Goal: Transaction & Acquisition: Purchase product/service

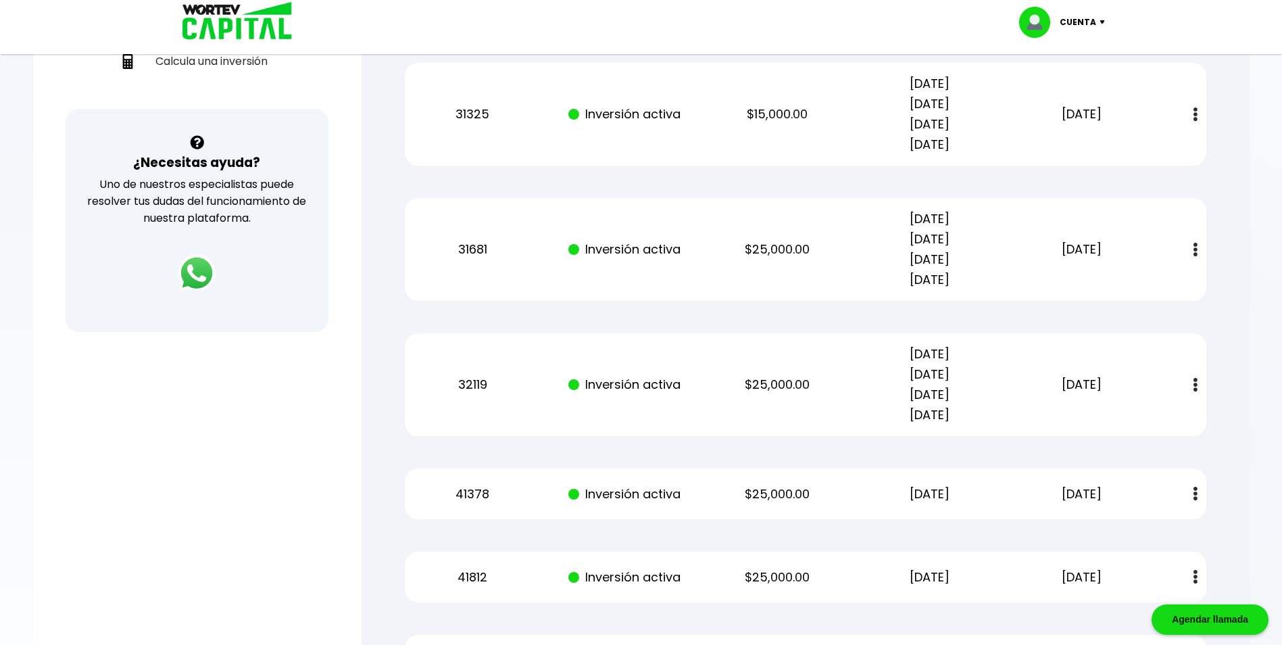
scroll to position [330, 0]
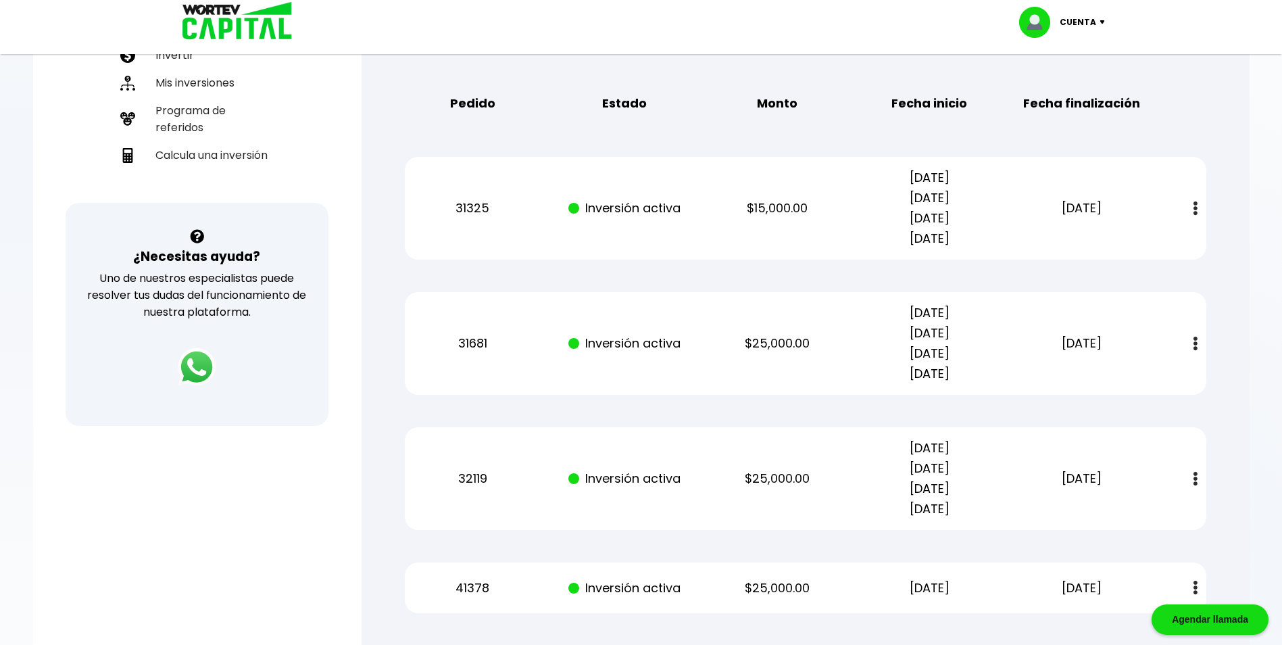
click at [1198, 207] on button at bounding box center [1195, 208] width 19 height 29
click at [1140, 241] on link "Estado de cuenta" at bounding box center [1108, 245] width 95 height 17
click at [1192, 343] on button at bounding box center [1195, 343] width 19 height 29
click at [1112, 380] on link "Estado de cuenta" at bounding box center [1108, 380] width 95 height 17
click at [1196, 478] on img at bounding box center [1196, 479] width 4 height 14
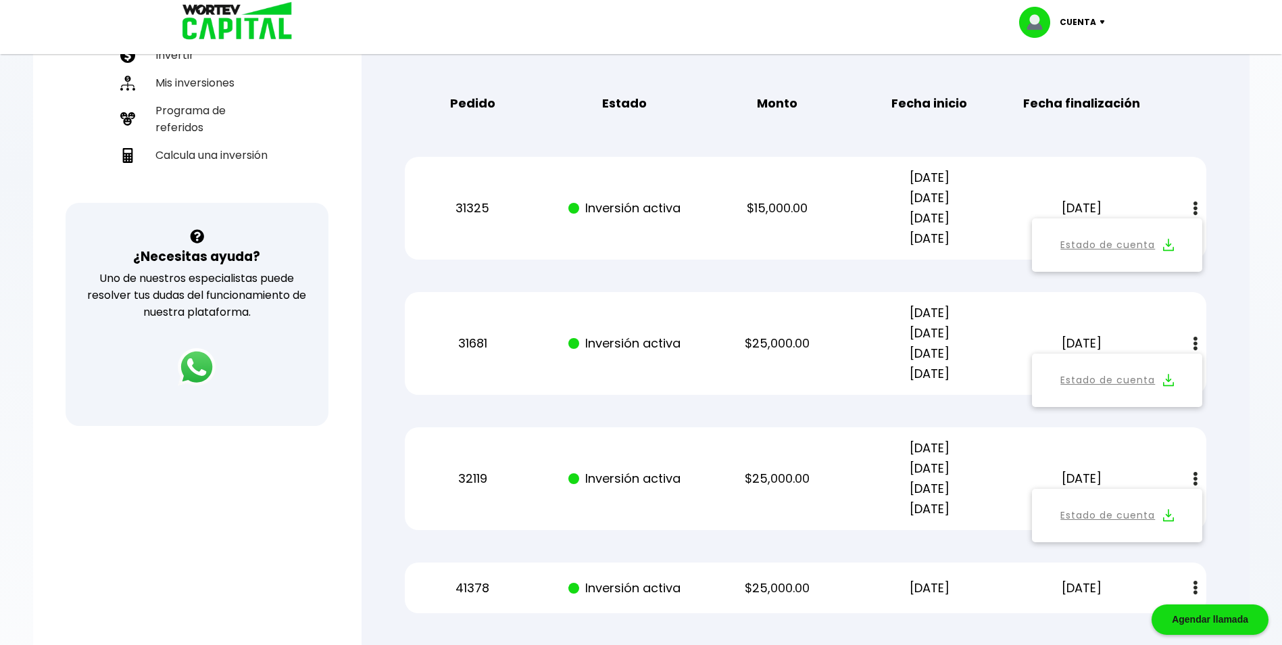
click at [1154, 510] on link "Estado de cuenta" at bounding box center [1108, 515] width 95 height 17
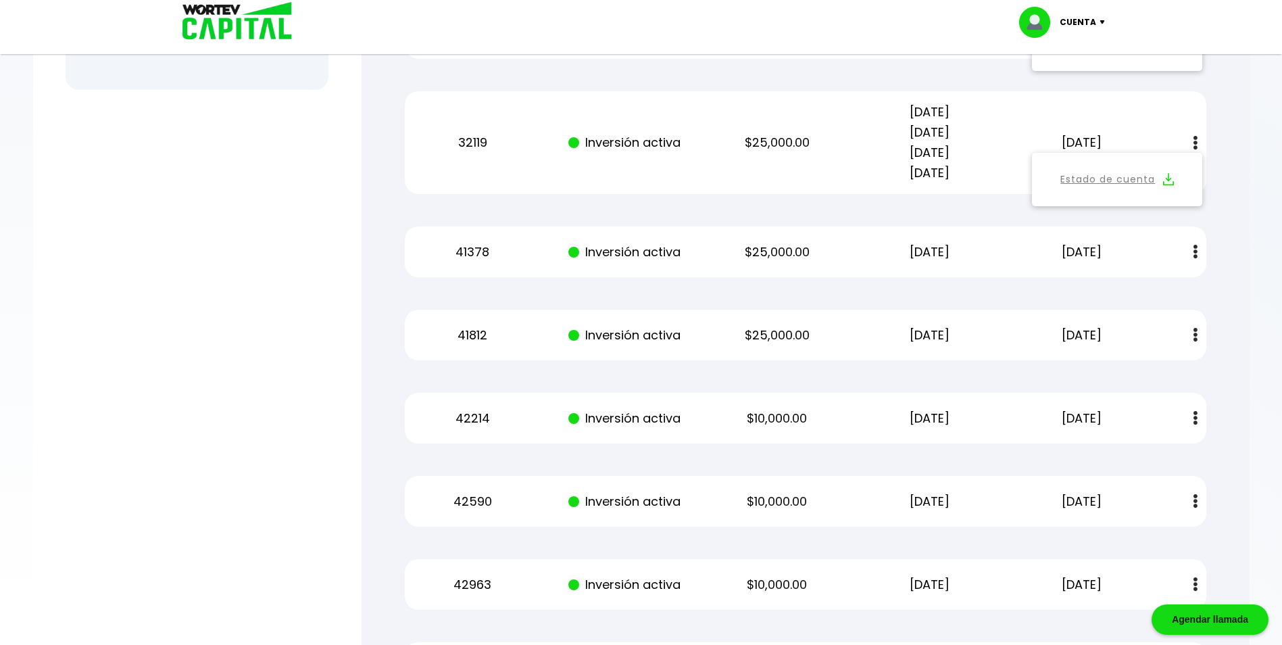
scroll to position [656, 0]
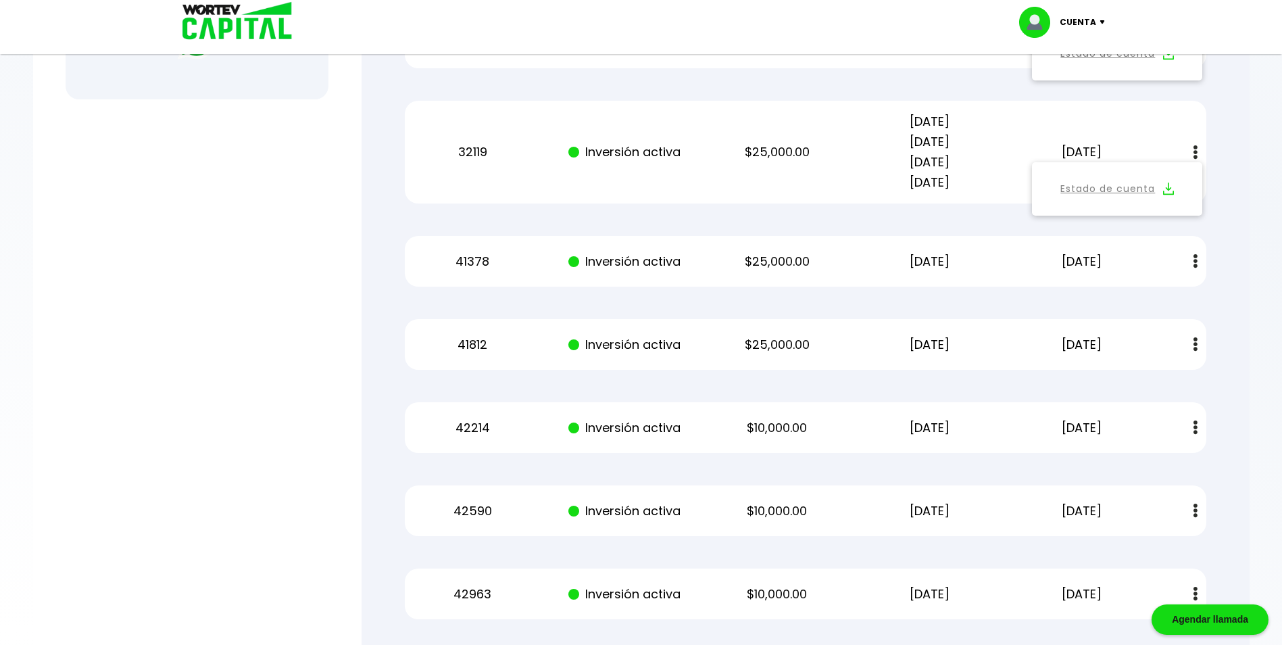
click at [1196, 262] on img at bounding box center [1196, 261] width 4 height 14
click at [1133, 296] on link "Estado de cuenta" at bounding box center [1108, 297] width 95 height 17
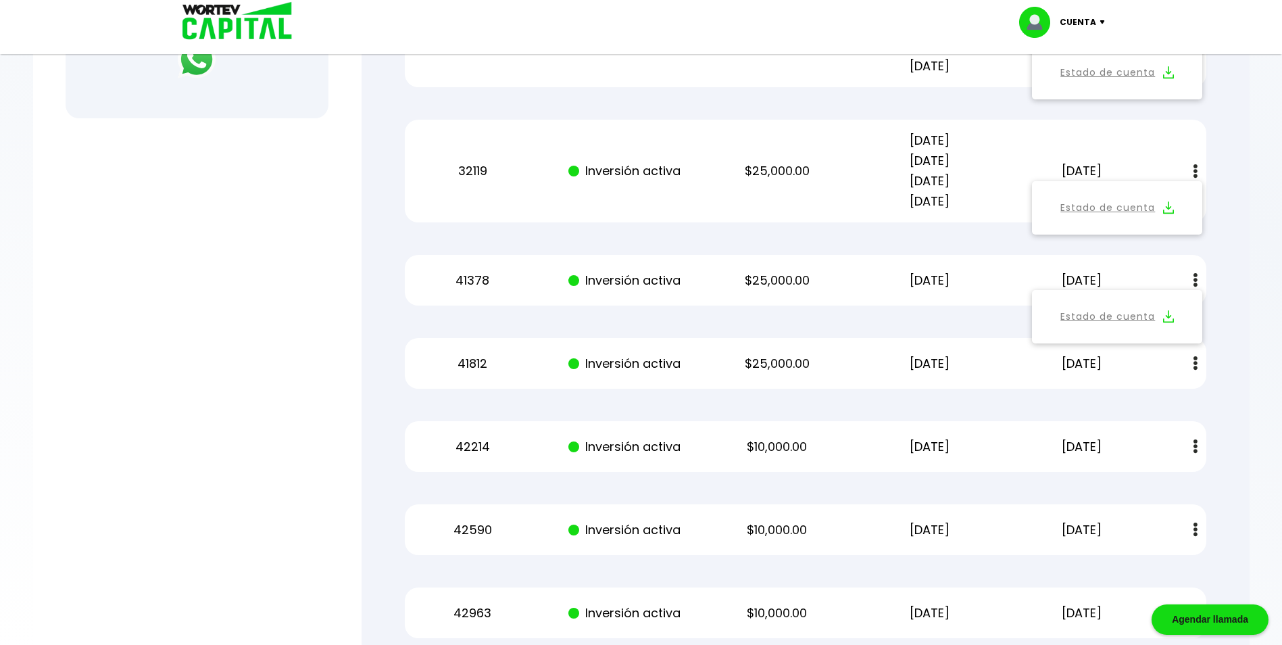
scroll to position [662, 0]
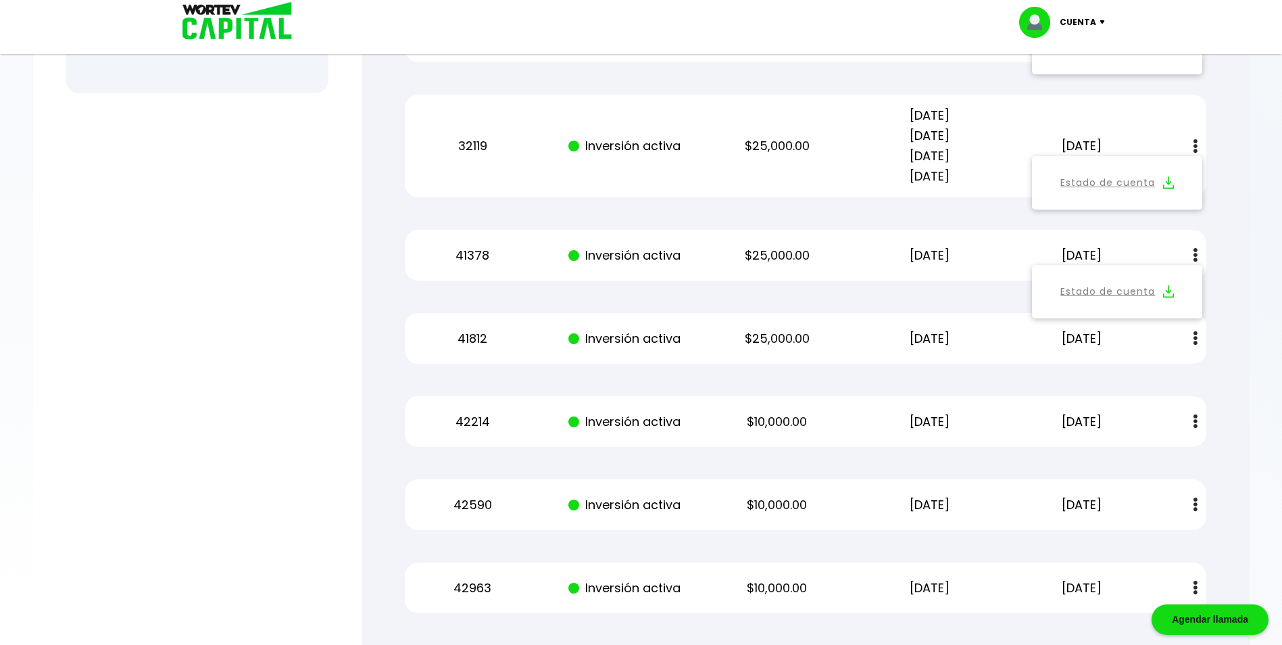
click at [1194, 339] on img at bounding box center [1196, 338] width 4 height 14
click at [1149, 377] on link "Estado de cuenta" at bounding box center [1108, 374] width 95 height 17
click at [1194, 419] on img at bounding box center [1196, 421] width 4 height 14
click at [1161, 458] on button "Estado de cuenta" at bounding box center [1116, 457] width 153 height 37
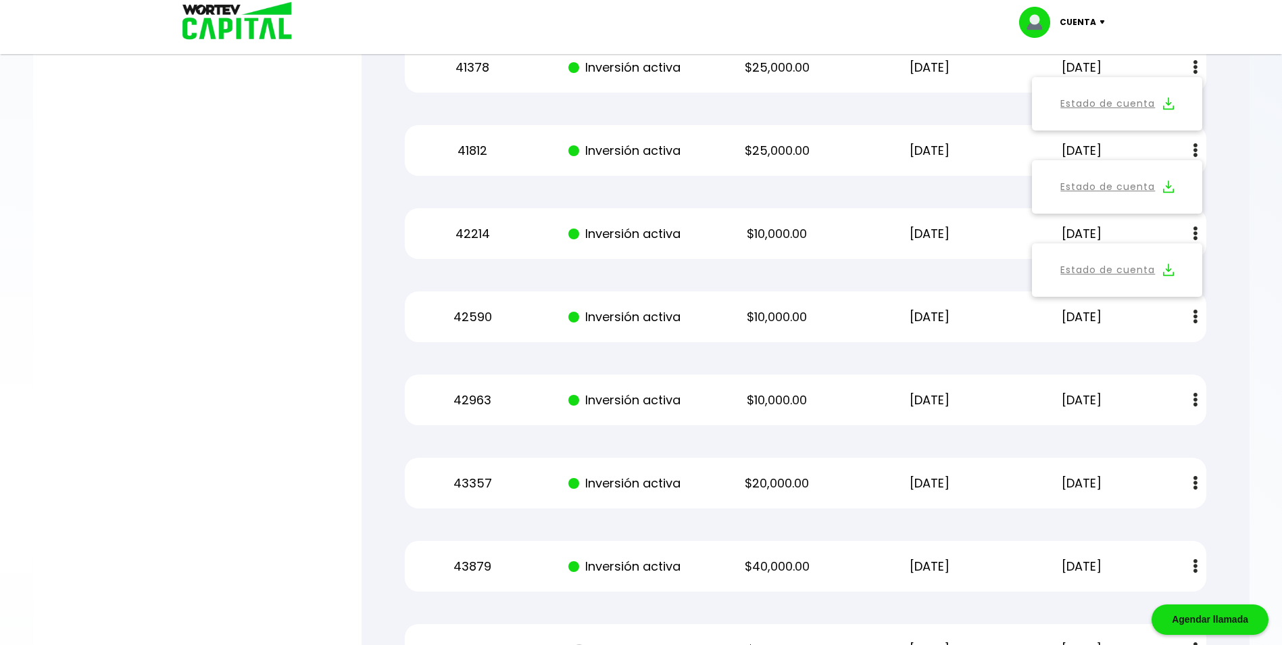
scroll to position [860, 0]
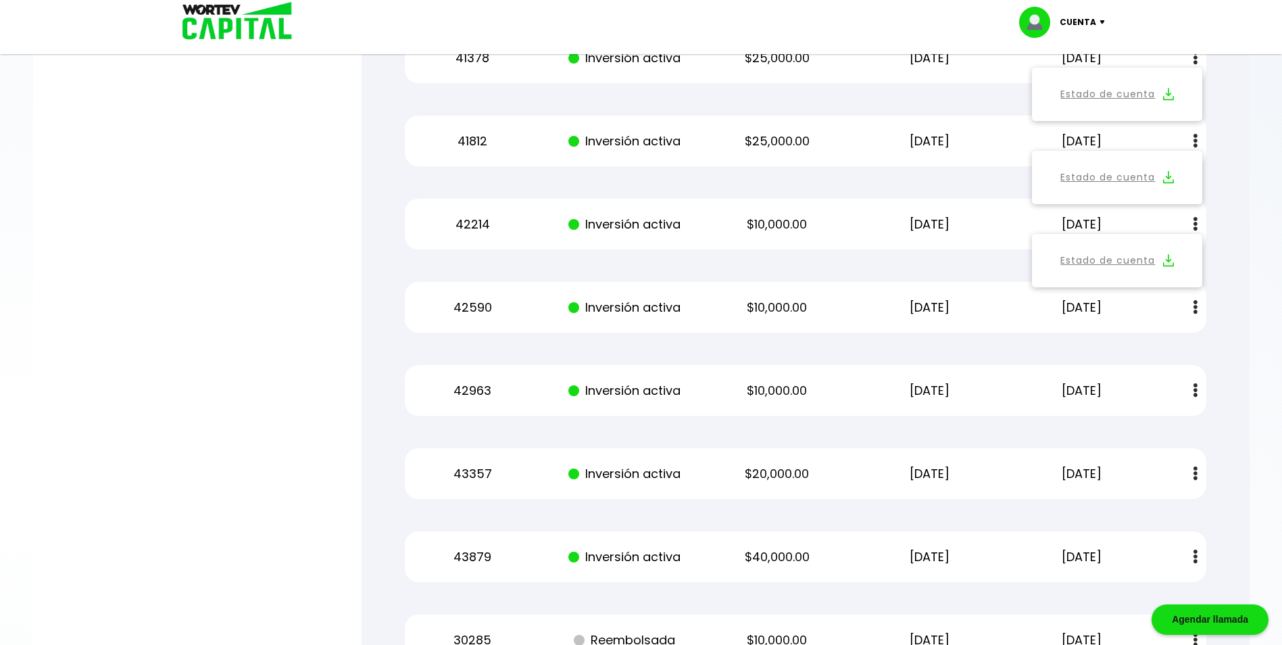
click at [1198, 303] on button at bounding box center [1195, 307] width 19 height 29
click at [1112, 336] on link "Estado de cuenta" at bounding box center [1108, 343] width 95 height 17
click at [1194, 389] on img at bounding box center [1196, 390] width 4 height 14
click at [1136, 431] on link "Estado de cuenta" at bounding box center [1108, 426] width 95 height 17
click at [1194, 472] on img at bounding box center [1196, 473] width 4 height 14
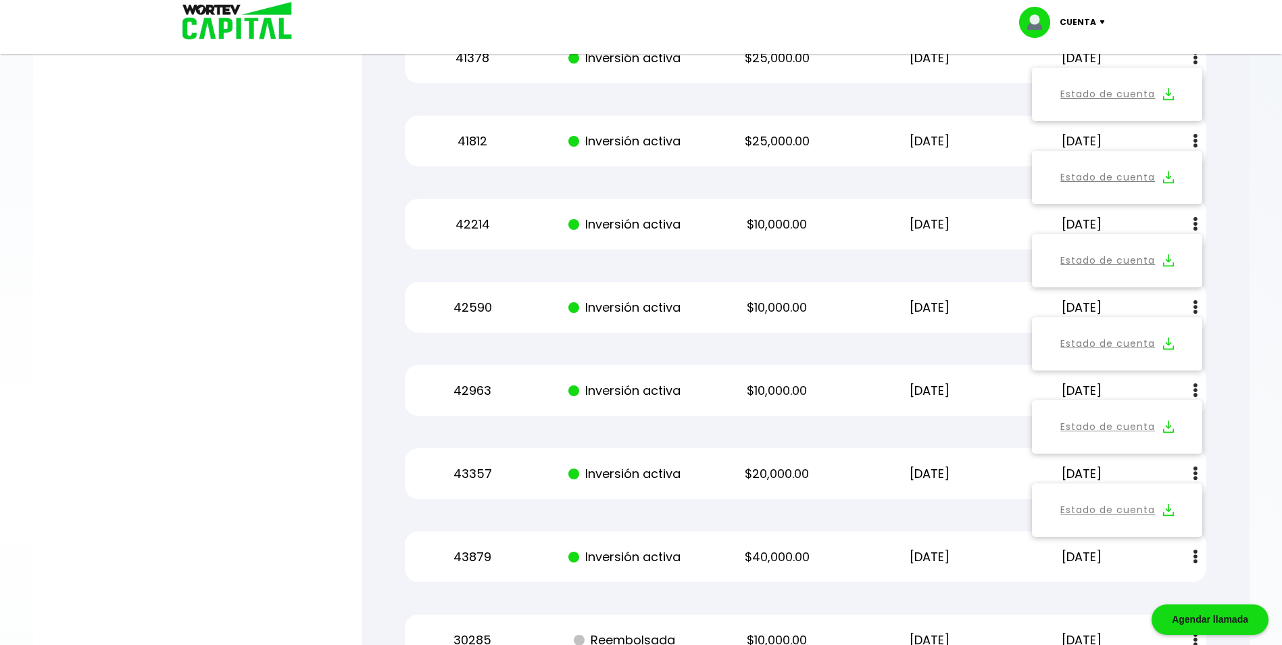
click at [1148, 514] on link "Estado de cuenta" at bounding box center [1108, 510] width 95 height 17
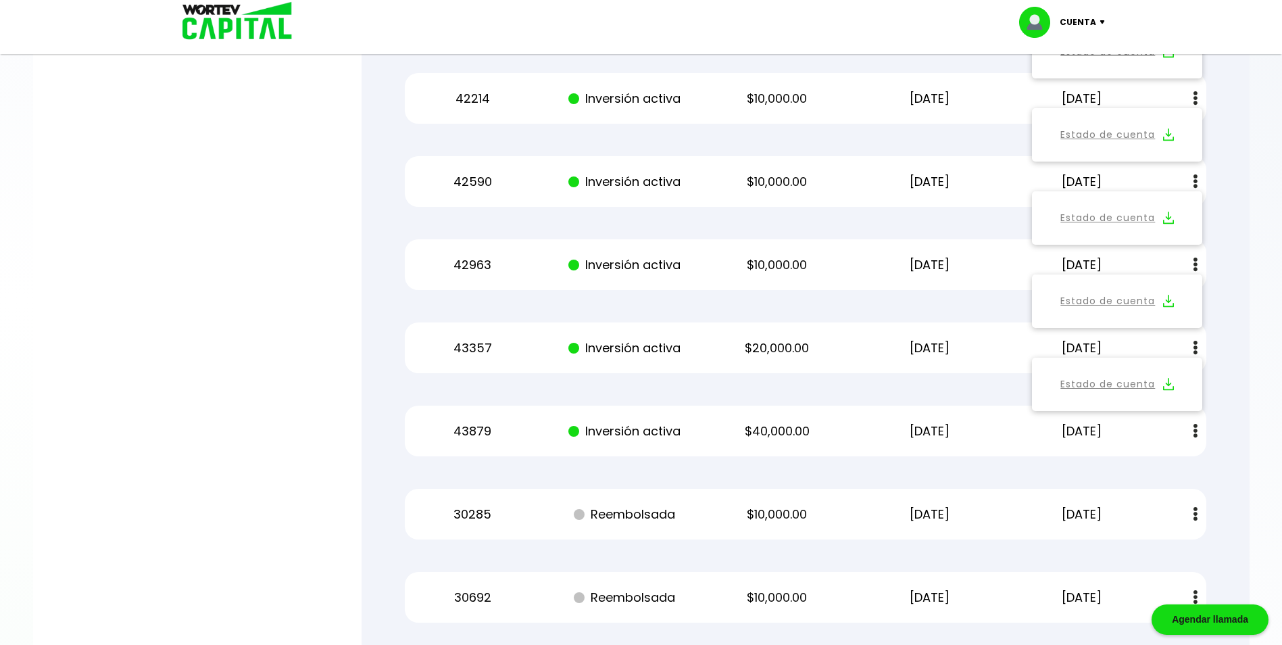
scroll to position [1004, 0]
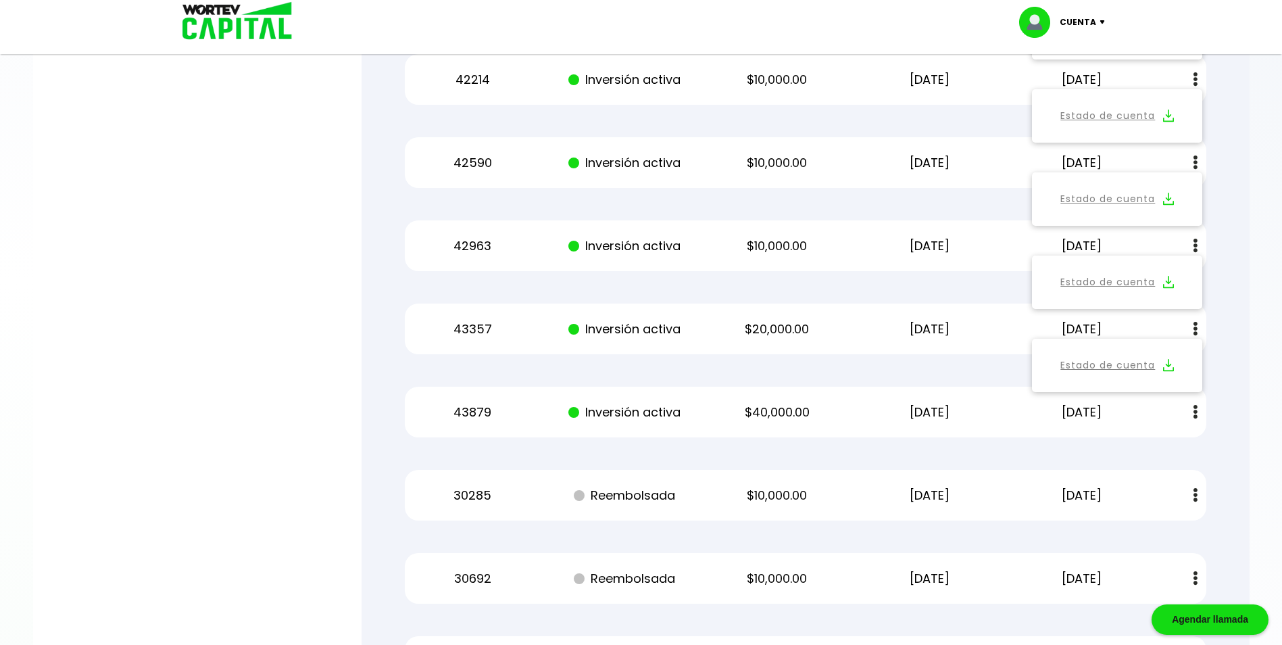
click at [1195, 411] on img at bounding box center [1196, 412] width 4 height 14
click at [1125, 449] on link "Estado de cuenta" at bounding box center [1108, 448] width 95 height 17
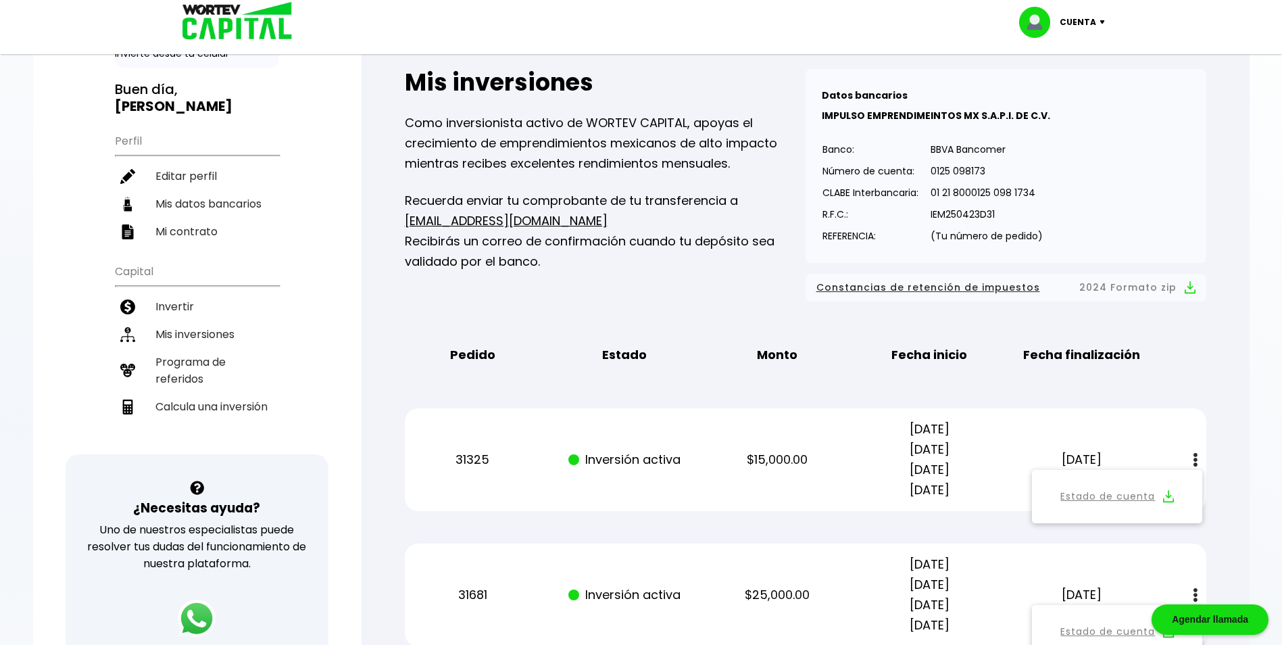
scroll to position [75, 0]
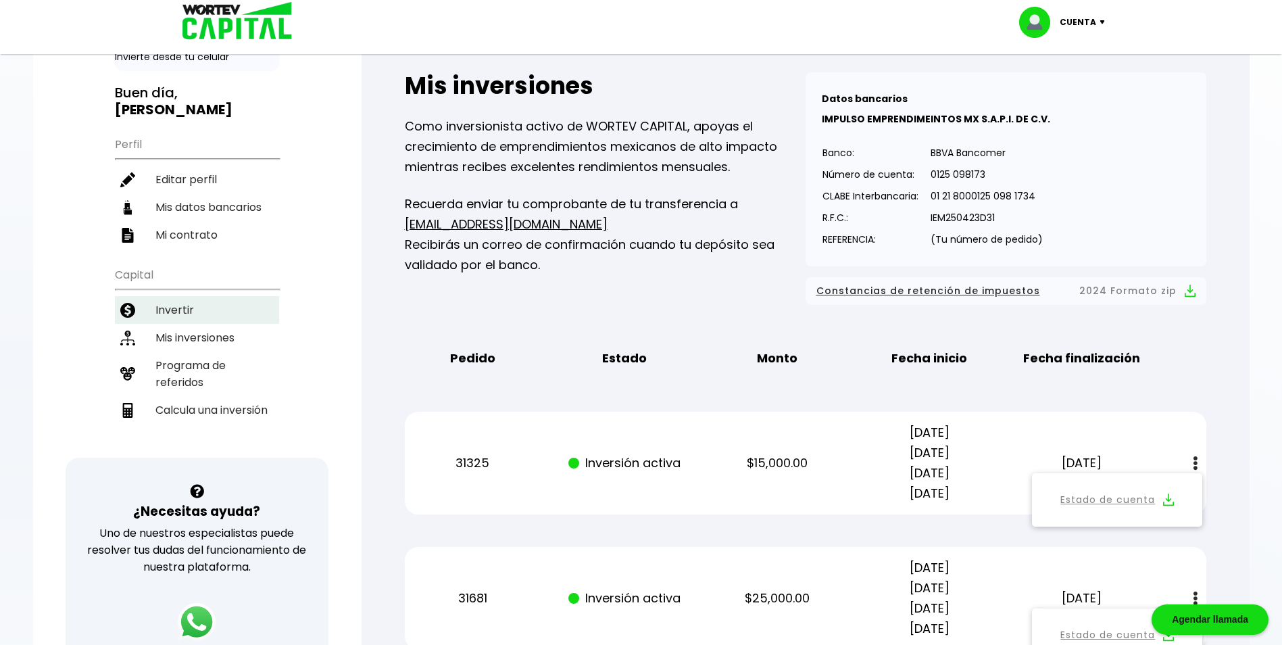
click at [198, 308] on li "Invertir" at bounding box center [197, 310] width 164 height 28
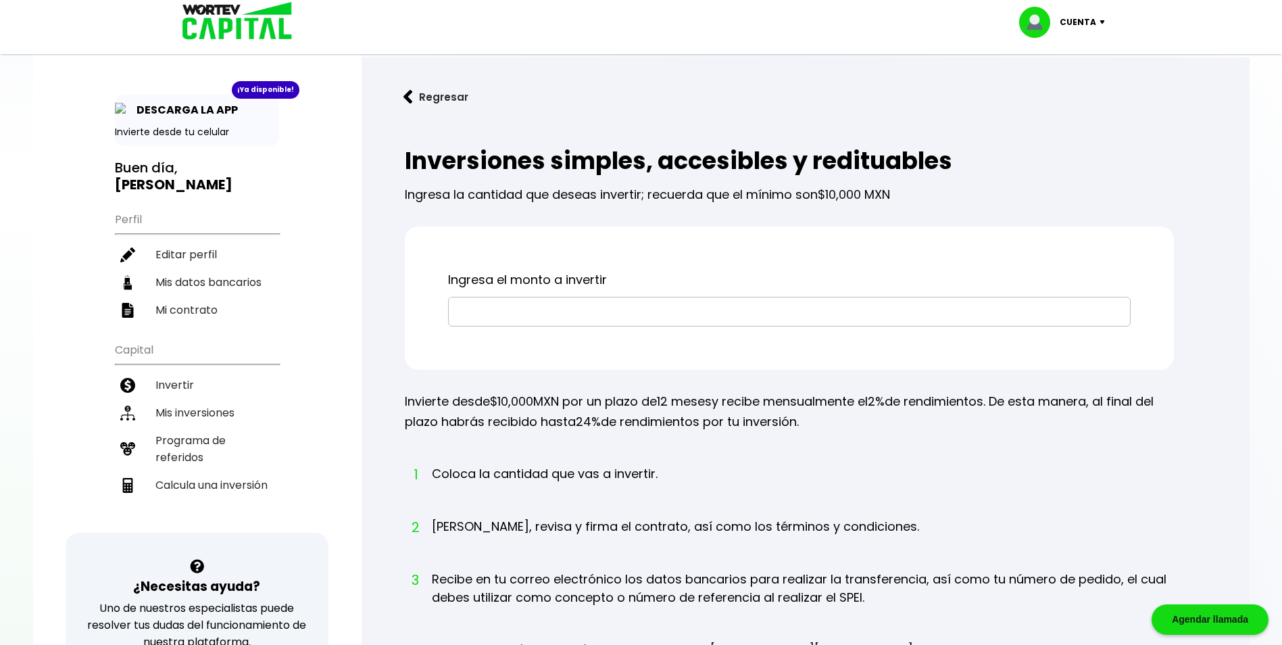
click at [568, 320] on input "text" at bounding box center [789, 311] width 671 height 28
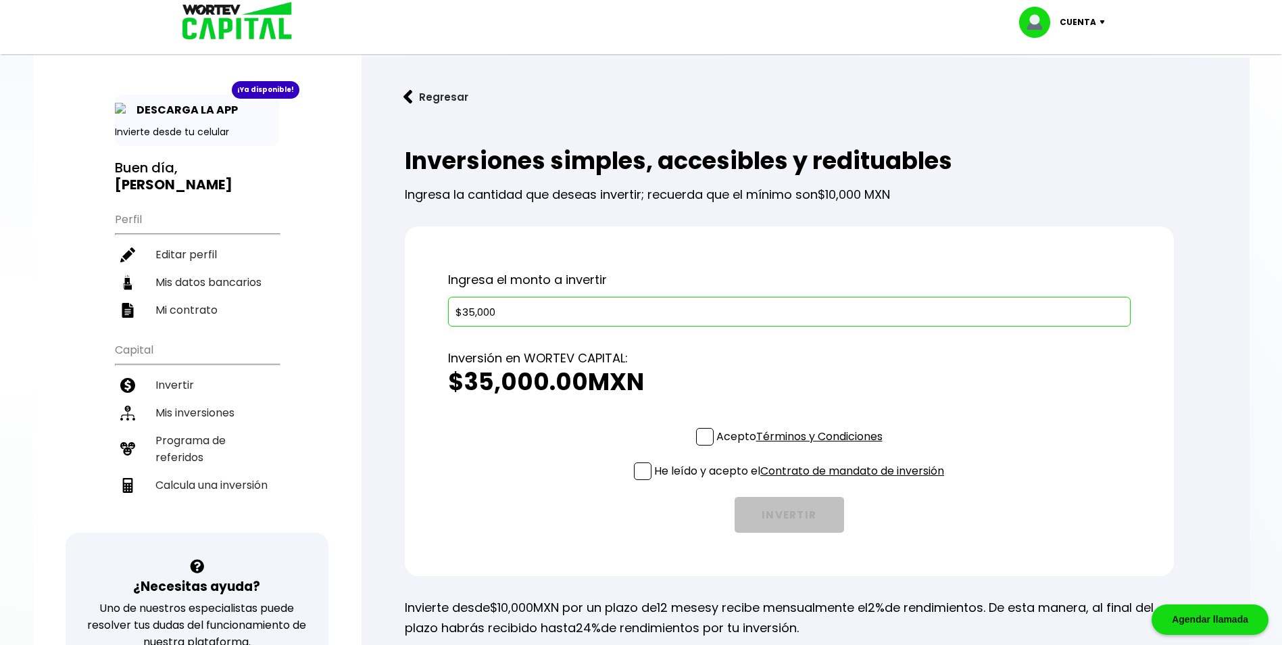
type input "$35,000"
click at [701, 441] on span at bounding box center [705, 437] width 18 height 18
click at [802, 447] on input "Acepto Términos y Condiciones" at bounding box center [802, 447] width 0 height 0
drag, startPoint x: 650, startPoint y: 472, endPoint x: 639, endPoint y: 474, distance: 10.3
click at [641, 474] on label "He leído y acepto el Contrato de mandato de inversión" at bounding box center [789, 470] width 310 height 17
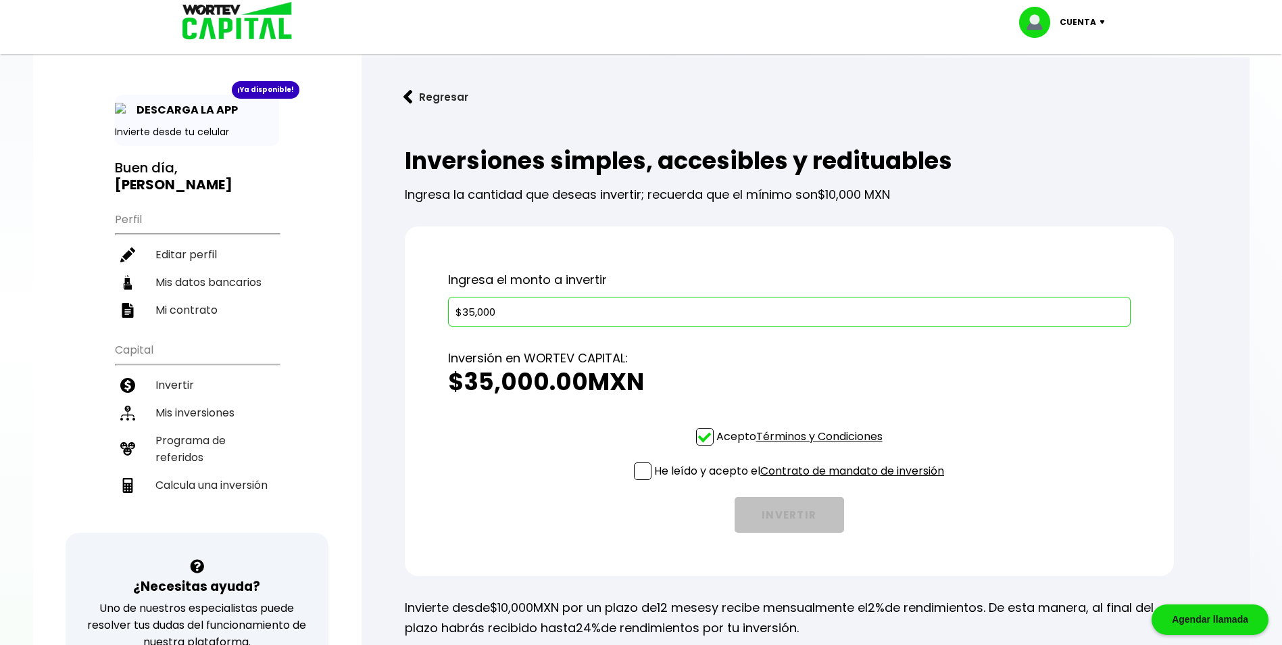
click at [802, 481] on input "He leído y acepto el Contrato de mandato de inversión" at bounding box center [802, 481] width 0 height 0
click at [793, 518] on button "INVERTIR" at bounding box center [789, 515] width 109 height 36
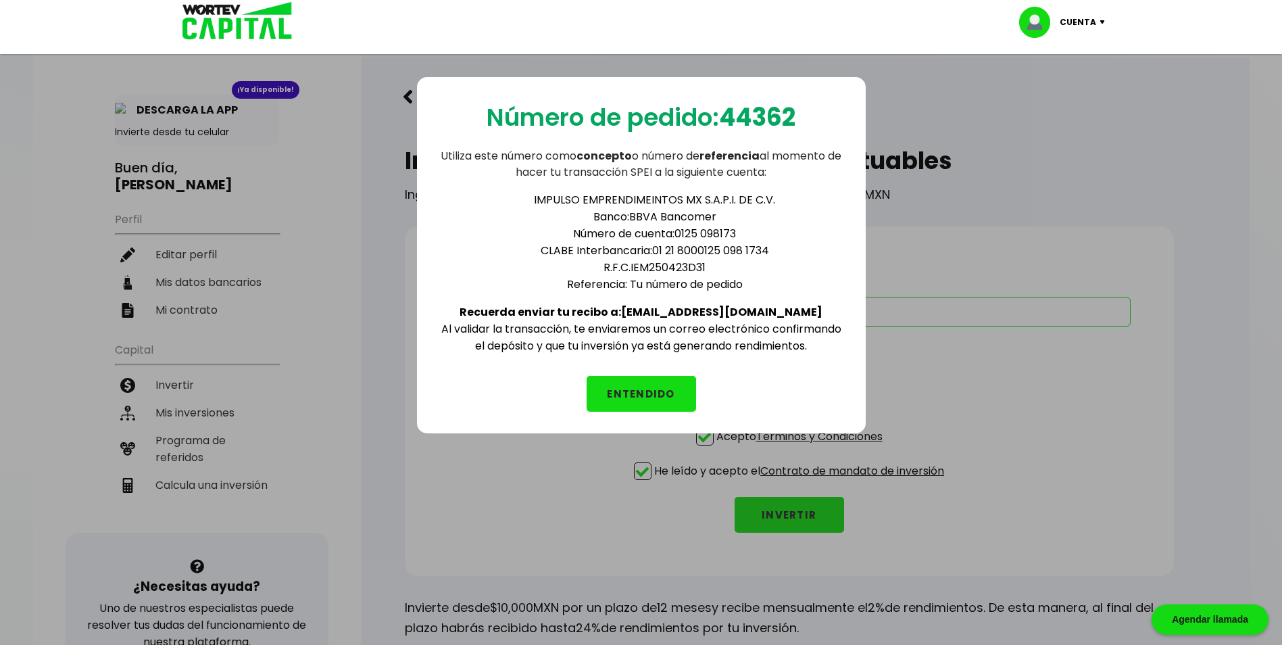
click at [679, 382] on button "ENTENDIDO" at bounding box center [641, 394] width 109 height 36
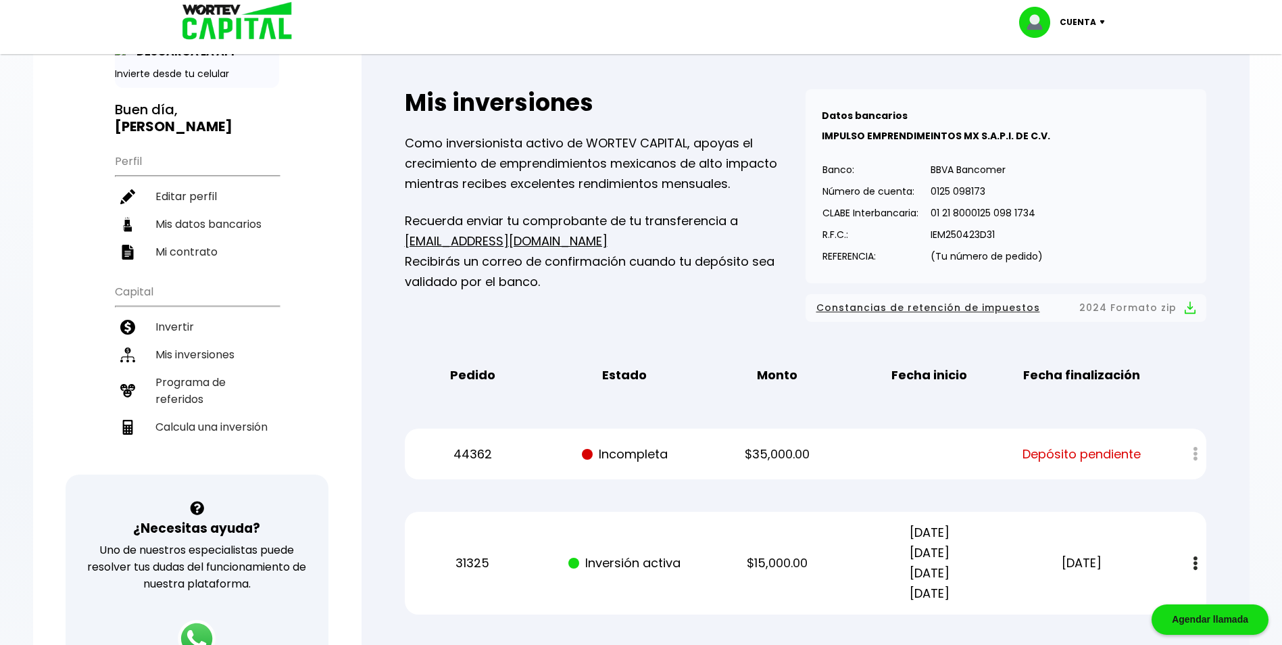
scroll to position [55, 0]
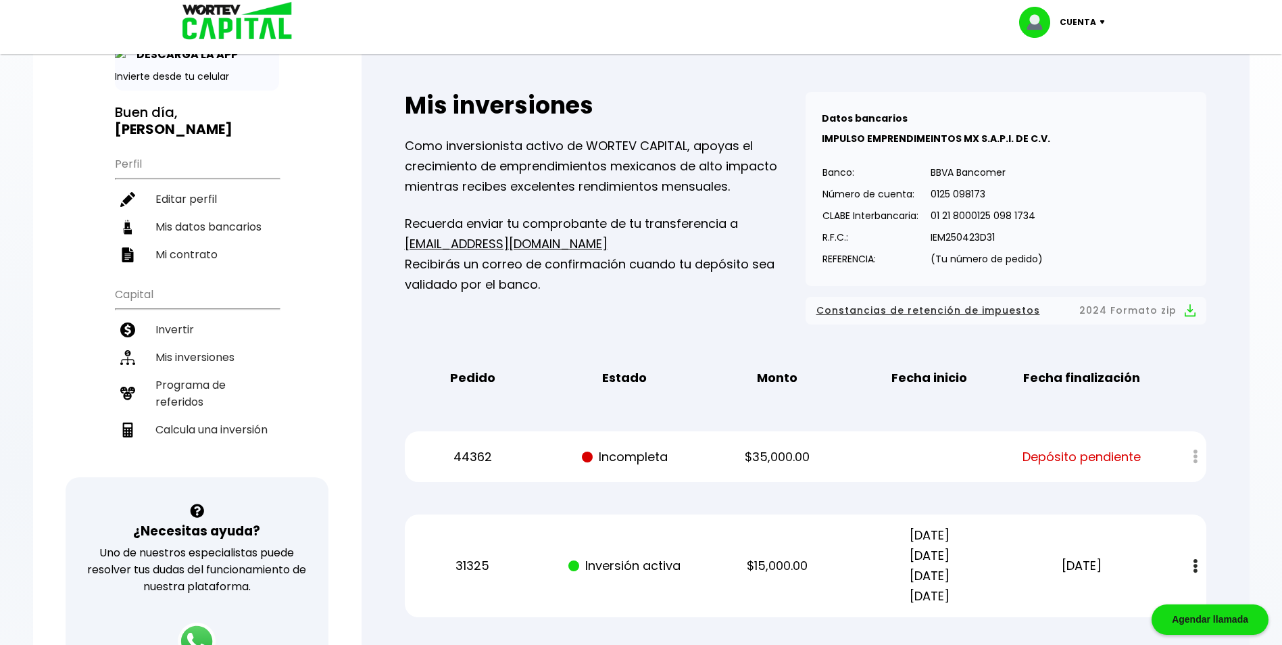
click at [1192, 452] on div at bounding box center [1186, 456] width 40 height 29
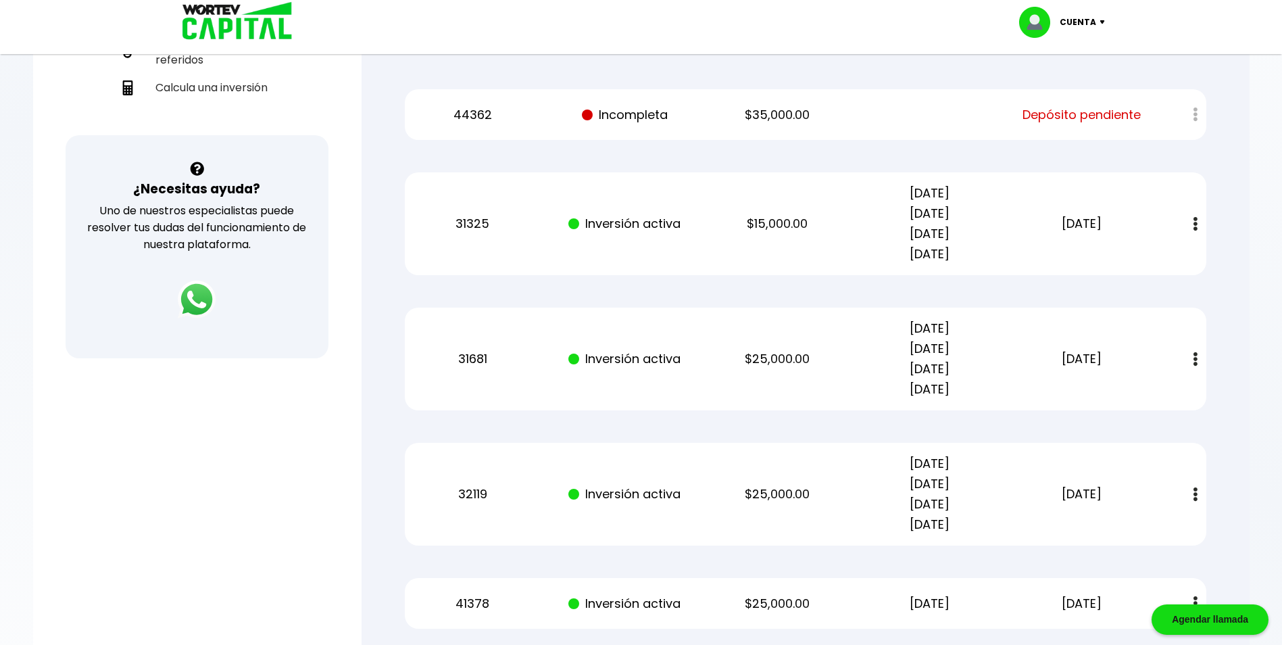
scroll to position [387, 0]
